Goal: Entertainment & Leisure: Consume media (video, audio)

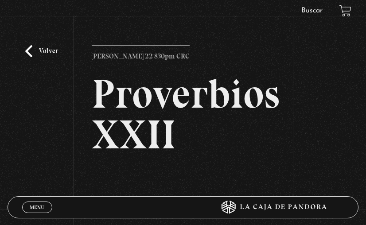
click at [30, 54] on link "Volver" at bounding box center [41, 51] width 33 height 12
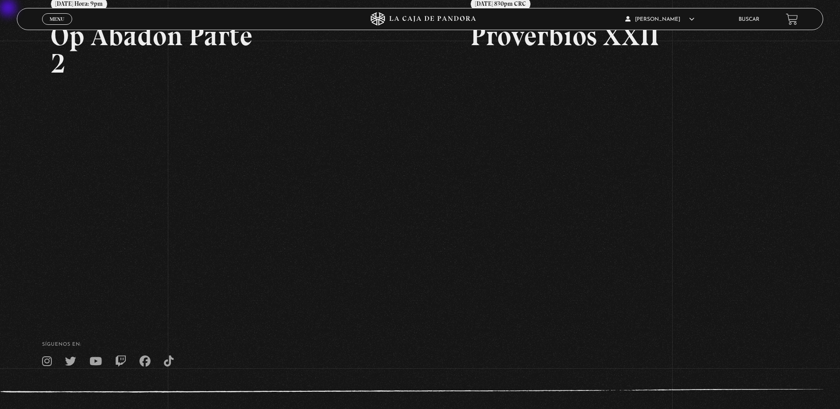
scroll to position [115, 0]
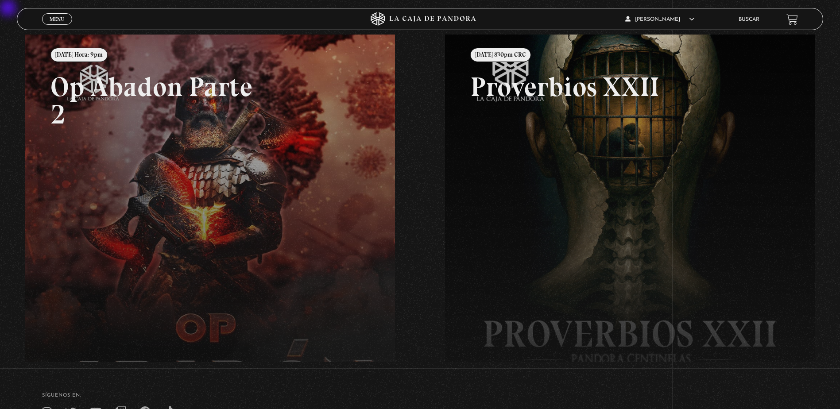
click at [278, 199] on link at bounding box center [445, 239] width 840 height 409
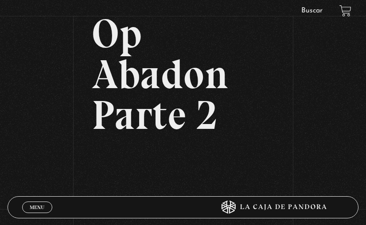
scroll to position [44, 0]
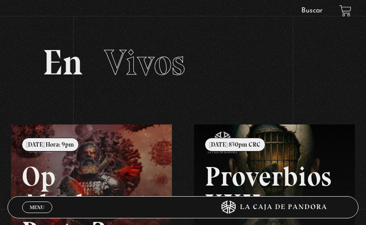
click at [46, 208] on link "Menu Cerrar" at bounding box center [37, 207] width 30 height 12
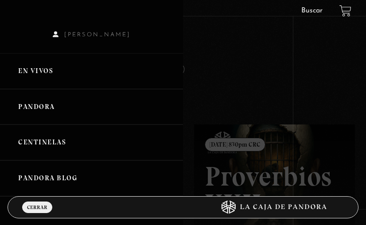
click at [47, 137] on link "Centinelas" at bounding box center [91, 142] width 183 height 36
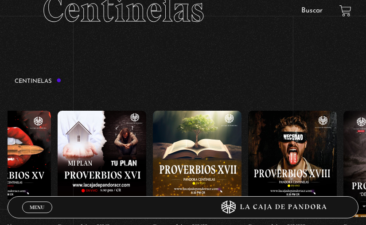
scroll to position [0, 1664]
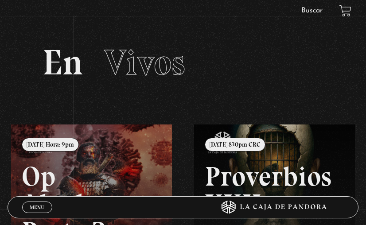
click at [39, 203] on link "Menu Cerrar" at bounding box center [37, 207] width 30 height 12
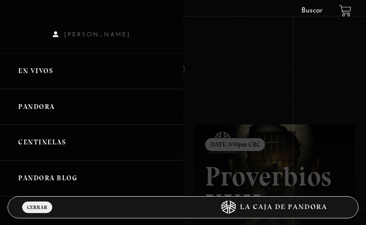
click at [42, 135] on link "Centinelas" at bounding box center [91, 142] width 183 height 36
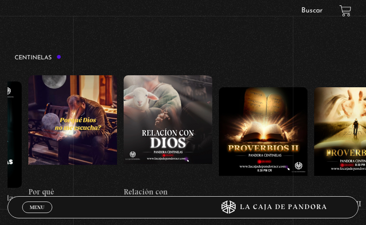
scroll to position [0, 179]
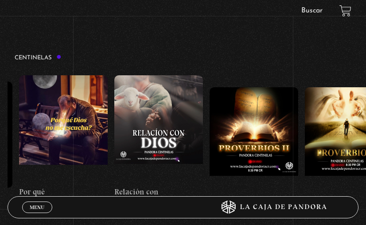
click at [156, 86] on figure at bounding box center [158, 128] width 89 height 106
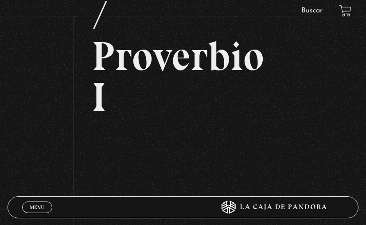
scroll to position [200, 0]
